Goal: Task Accomplishment & Management: Use online tool/utility

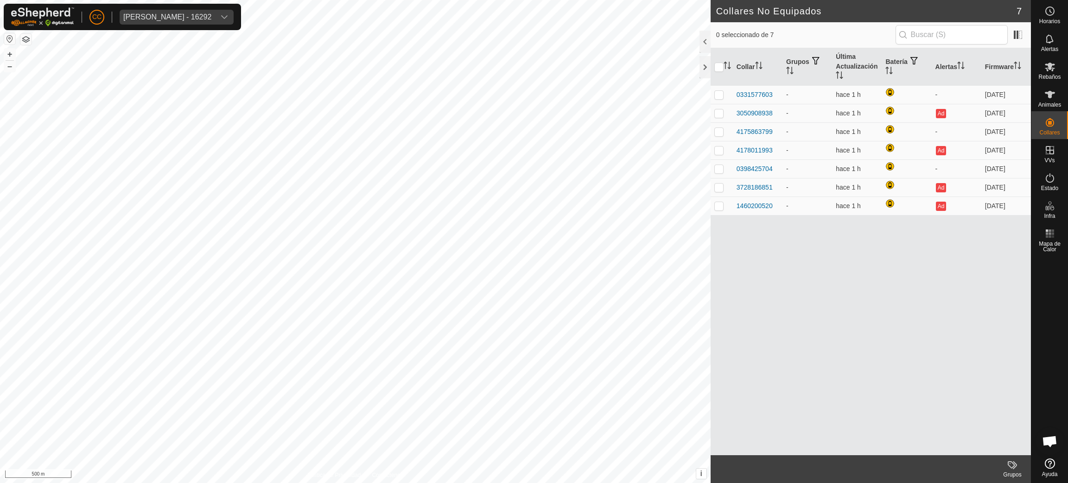
scroll to position [755, 0]
drag, startPoint x: 0, startPoint y: 0, endPoint x: 215, endPoint y: 17, distance: 215.8
click at [211, 17] on div "[PERSON_NAME] - 16292" at bounding box center [167, 16] width 88 height 7
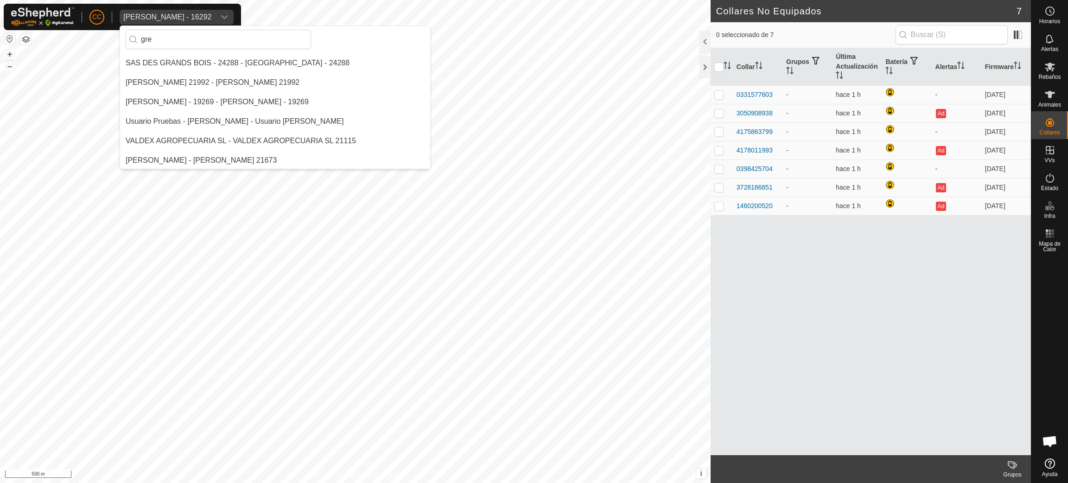
scroll to position [0, 0]
type input "gre"
click at [227, 82] on li "[PERSON_NAME] - [PERSON_NAME][GEOGRAPHIC_DATA]" at bounding box center [234, 81] width 229 height 19
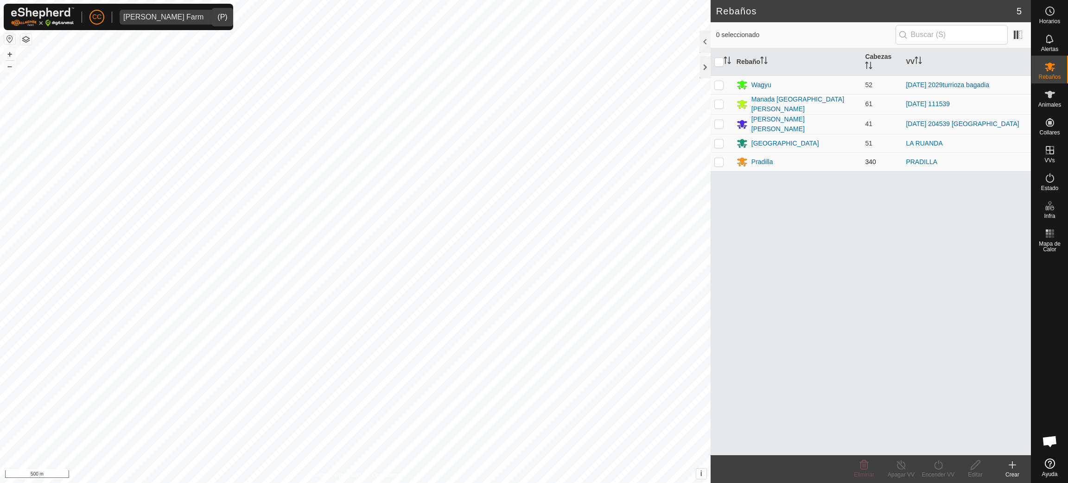
click at [715, 161] on p-checkbox at bounding box center [719, 161] width 9 height 7
checkbox input "true"
click at [935, 466] on icon at bounding box center [938, 464] width 8 height 9
click at [943, 447] on link "Ahora" at bounding box center [966, 445] width 92 height 19
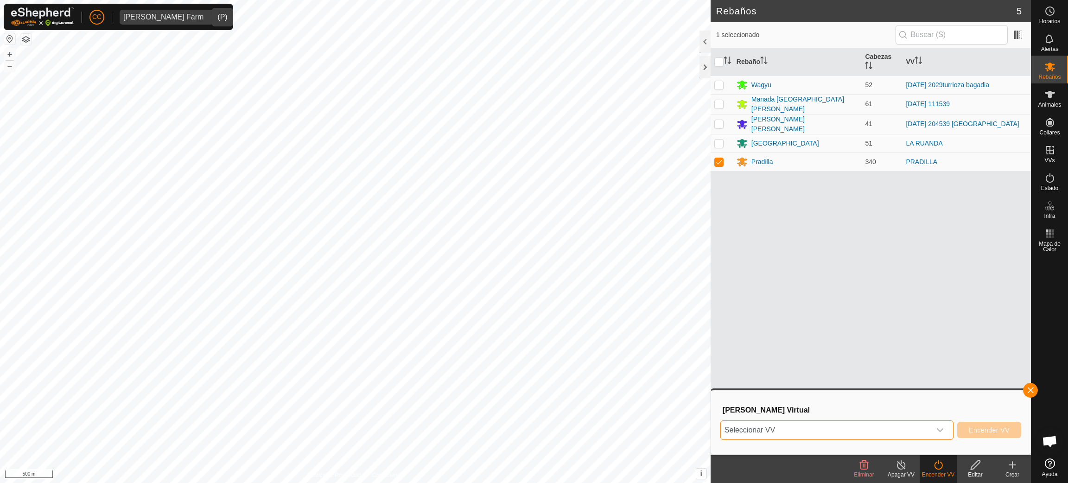
click at [819, 434] on span "Seleccionar VV" at bounding box center [826, 430] width 210 height 19
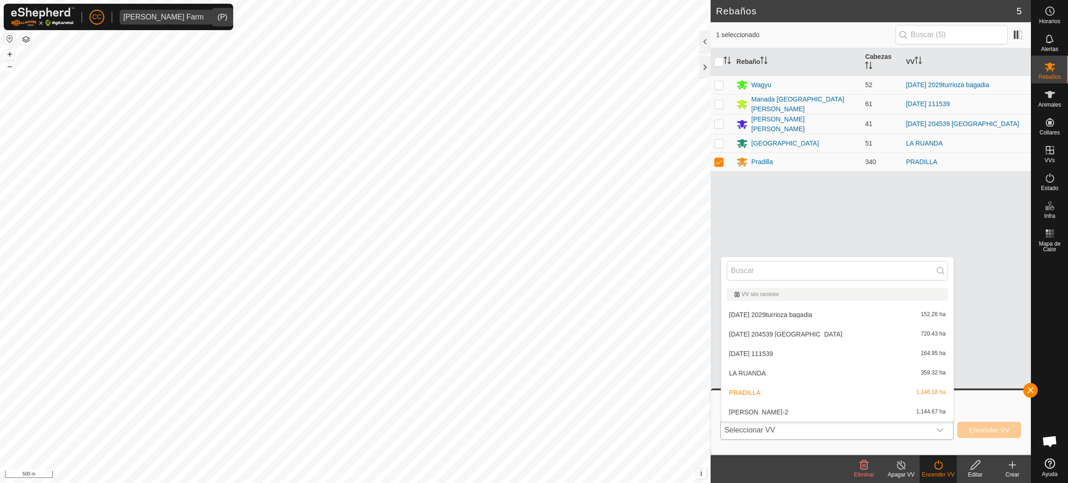
click at [793, 414] on li "[PERSON_NAME]-2 1,144.67 ha" at bounding box center [838, 412] width 232 height 19
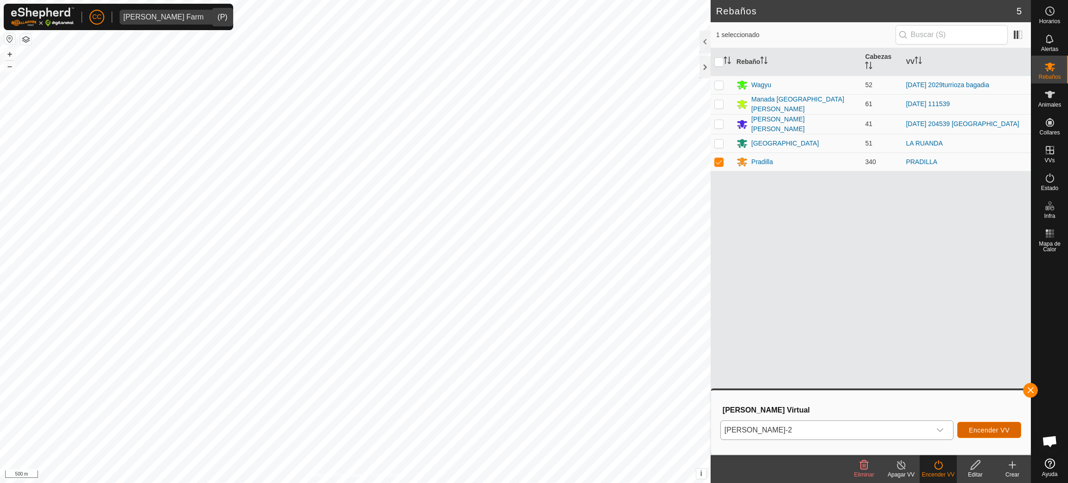
click at [992, 428] on span "Encender VV" at bounding box center [989, 430] width 41 height 7
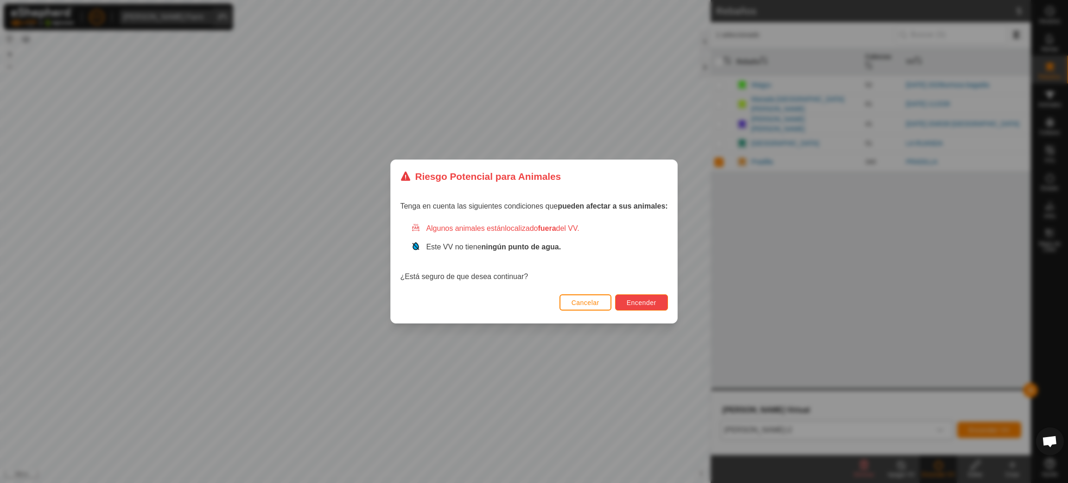
click at [638, 300] on span "Encender" at bounding box center [642, 302] width 30 height 7
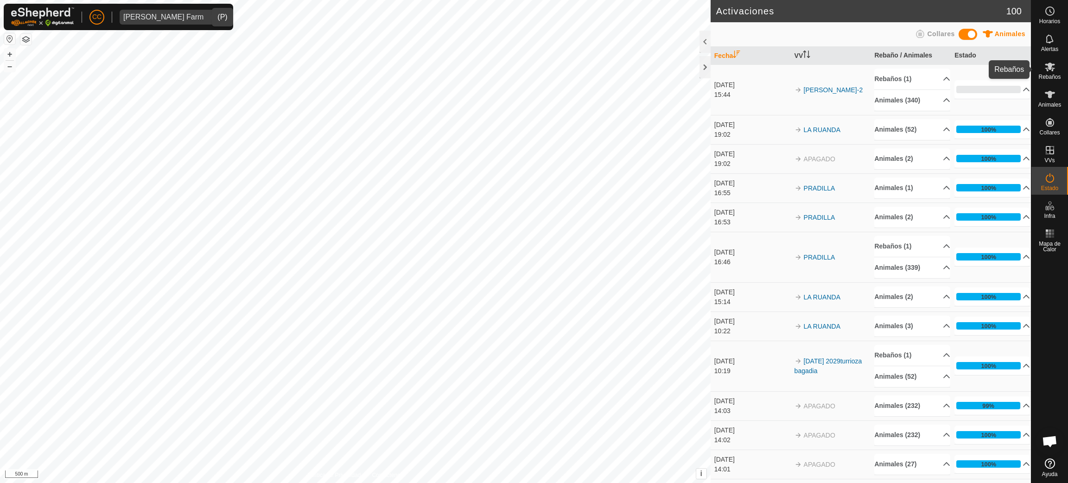
click at [1050, 76] on span "Rebaños" at bounding box center [1050, 77] width 22 height 6
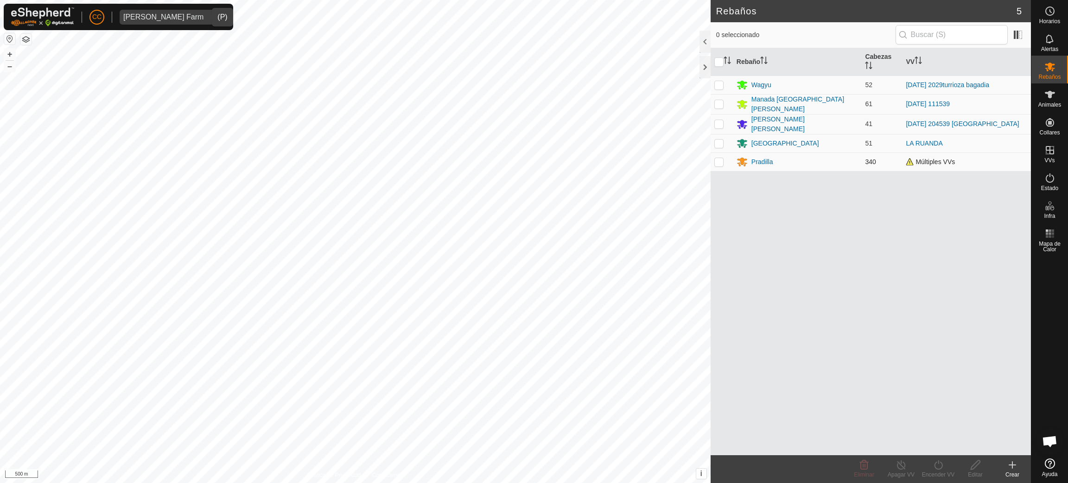
click at [715, 165] on td at bounding box center [722, 162] width 22 height 19
checkbox input "true"
click at [929, 464] on turn-on-svg-icon at bounding box center [938, 465] width 37 height 11
click at [943, 441] on link "Ahora" at bounding box center [966, 445] width 92 height 19
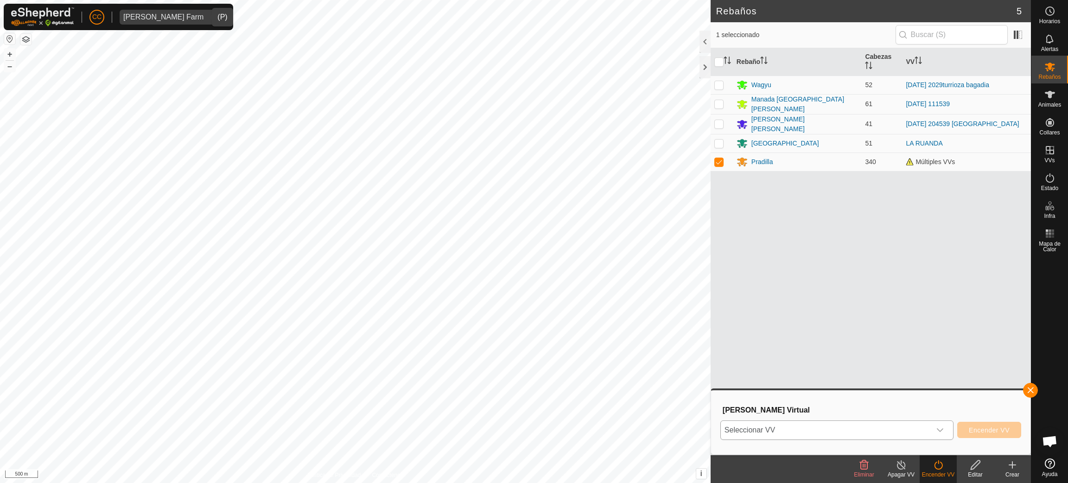
click at [857, 434] on span "Seleccionar VV" at bounding box center [826, 430] width 210 height 19
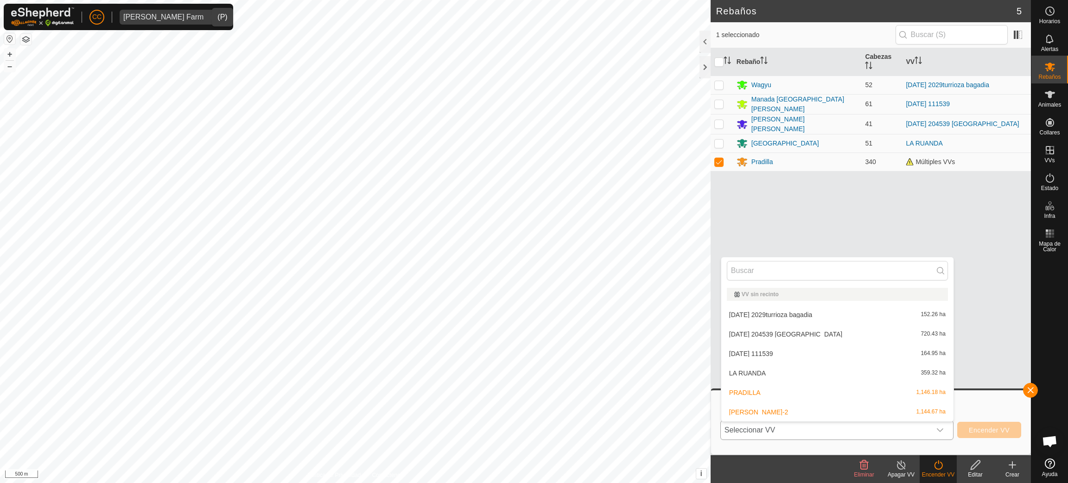
click at [811, 391] on li "[PERSON_NAME] 1,146.18 ha" at bounding box center [838, 392] width 232 height 19
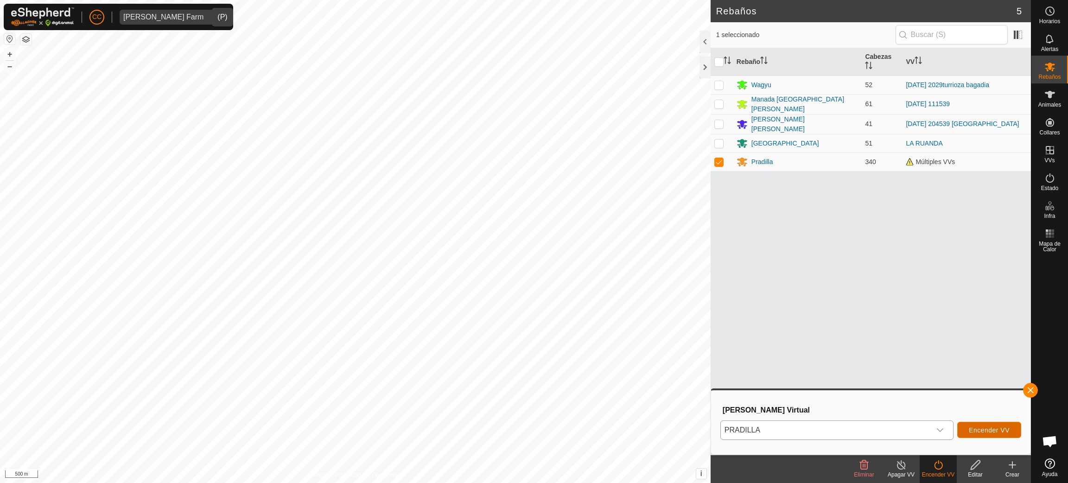
click at [971, 428] on span "Encender VV" at bounding box center [989, 430] width 41 height 7
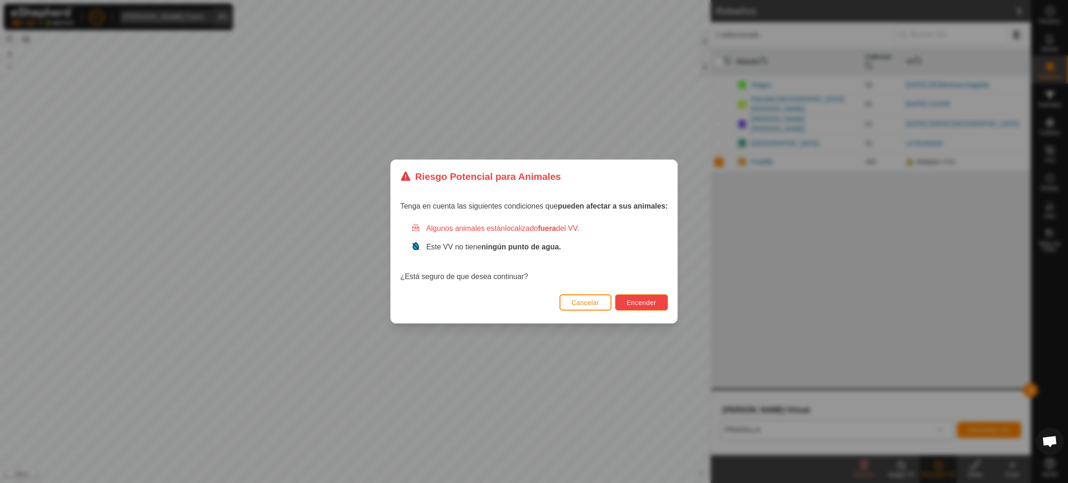
click at [625, 302] on button "Encender" at bounding box center [641, 302] width 53 height 16
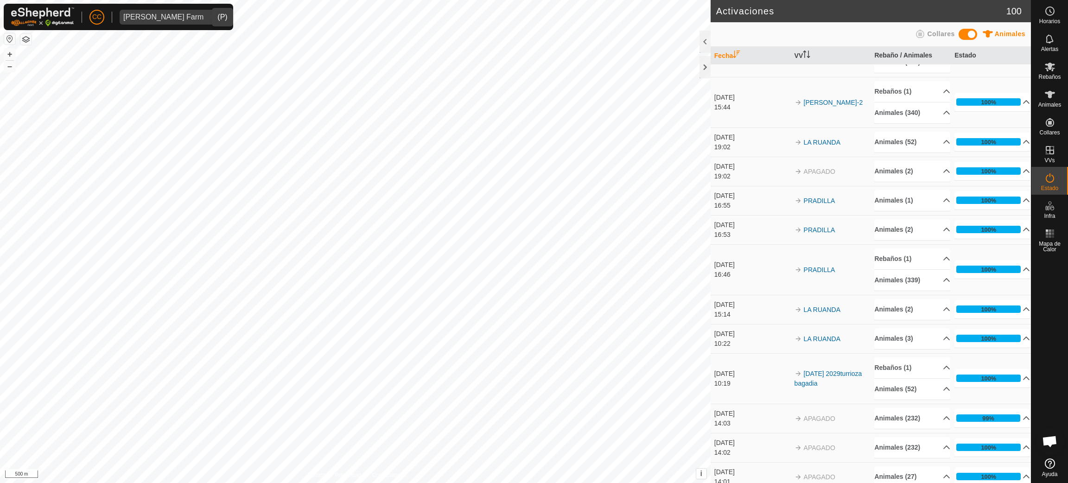
scroll to position [49, 0]
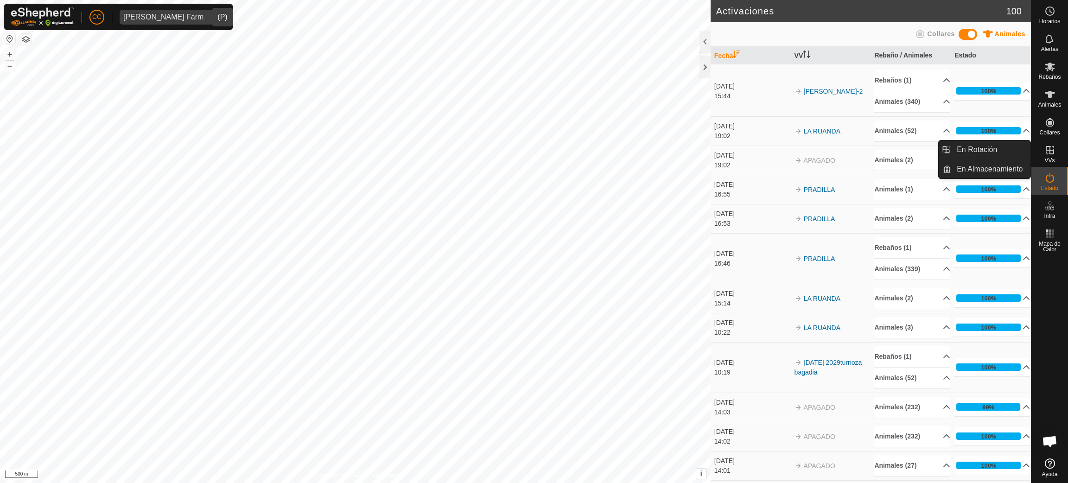
click at [1048, 150] on icon at bounding box center [1050, 150] width 11 height 11
click at [1000, 153] on link "En Rotación" at bounding box center [990, 149] width 79 height 19
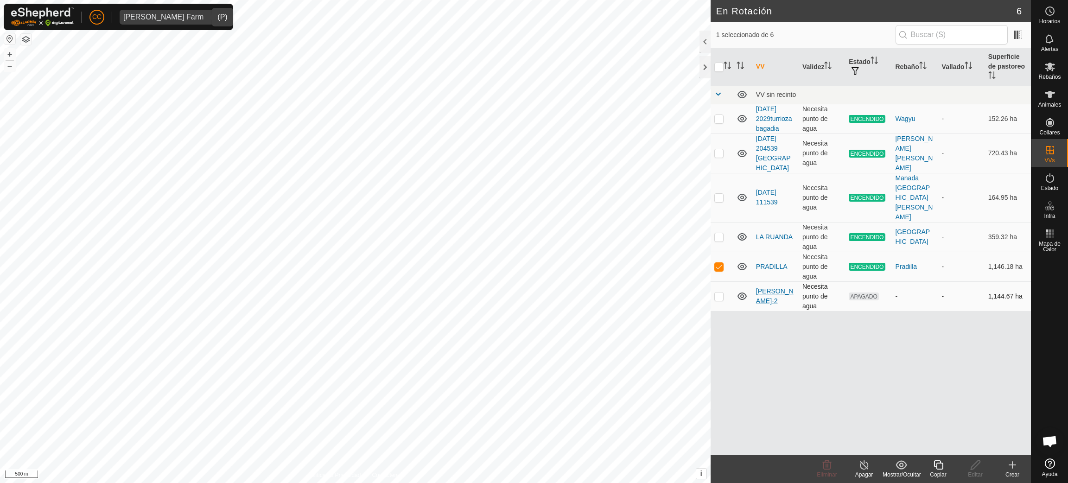
click at [770, 287] on link "[PERSON_NAME]-2" at bounding box center [775, 295] width 38 height 17
